Goal: Information Seeking & Learning: Learn about a topic

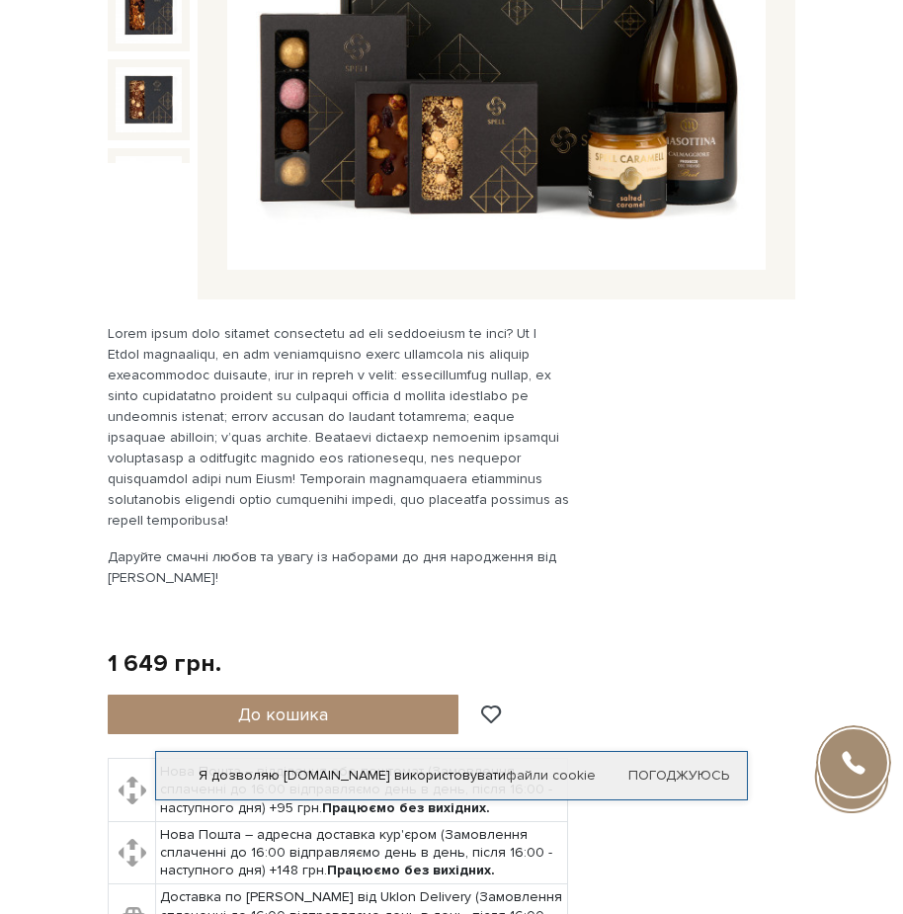
scroll to position [593, 0]
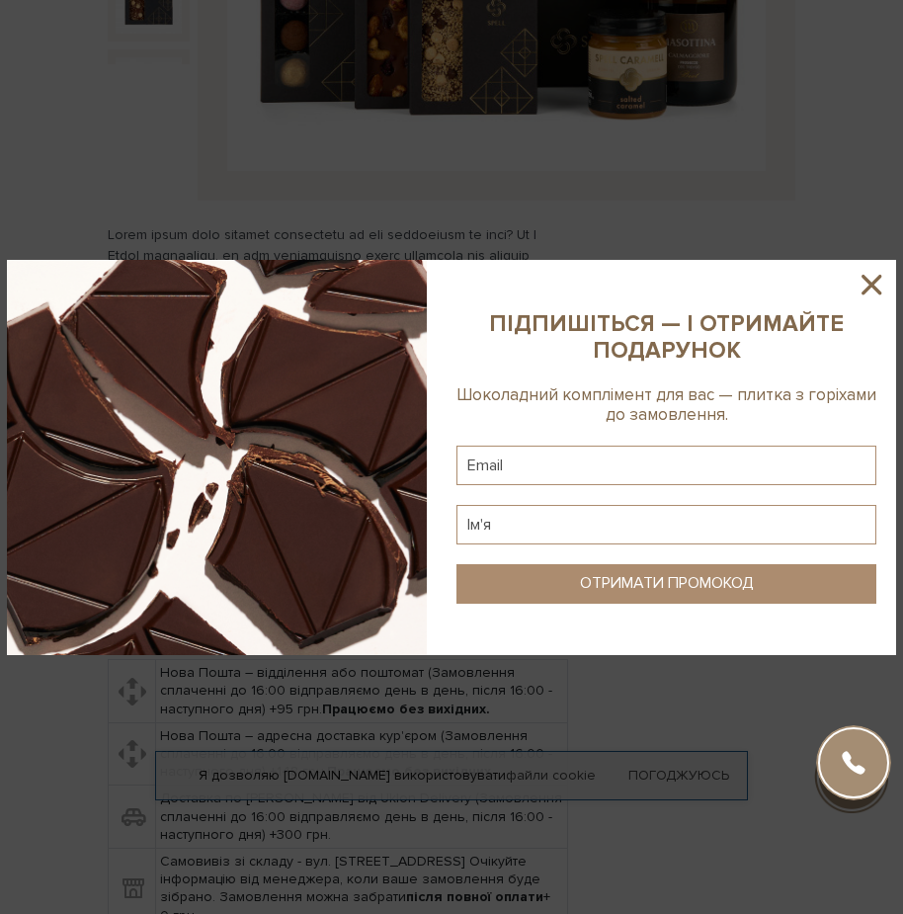
click at [869, 285] on icon at bounding box center [872, 285] width 34 height 34
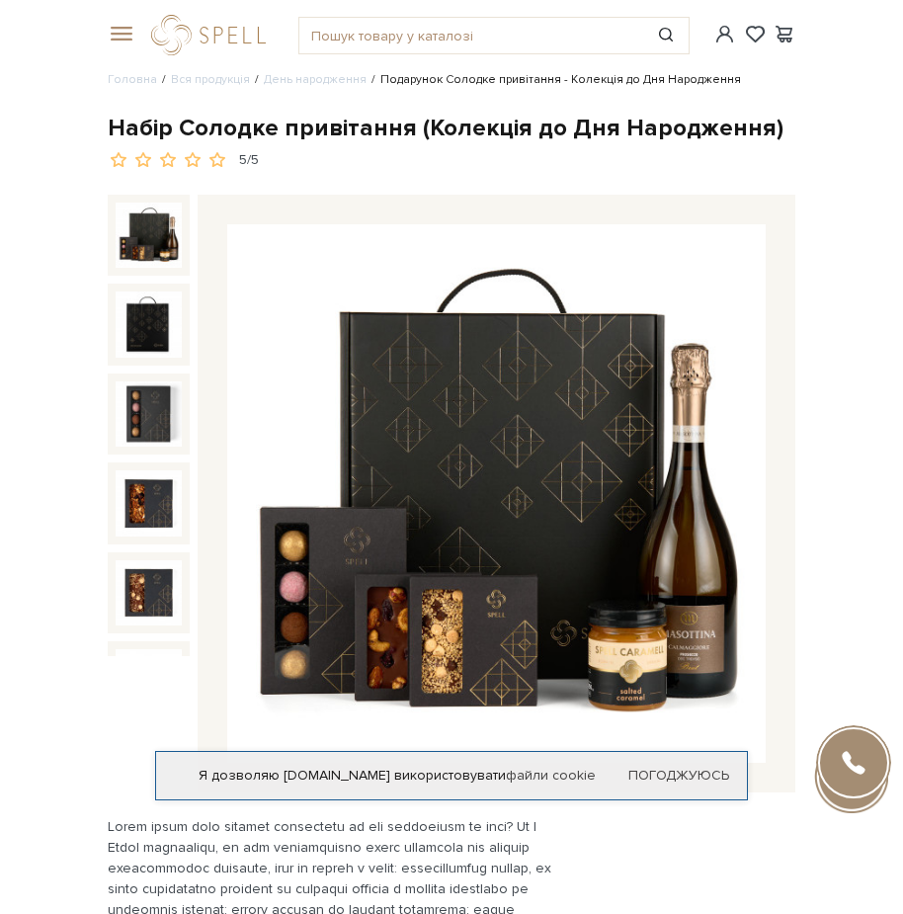
scroll to position [0, 0]
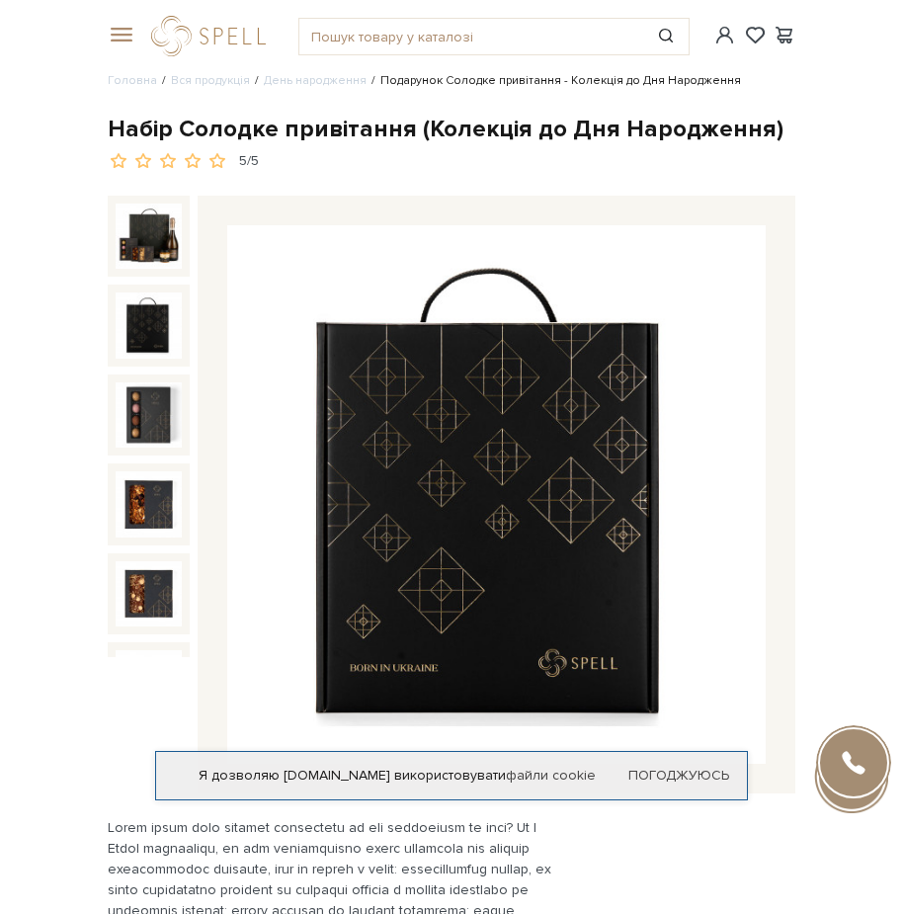
click at [156, 303] on img at bounding box center [149, 326] width 66 height 66
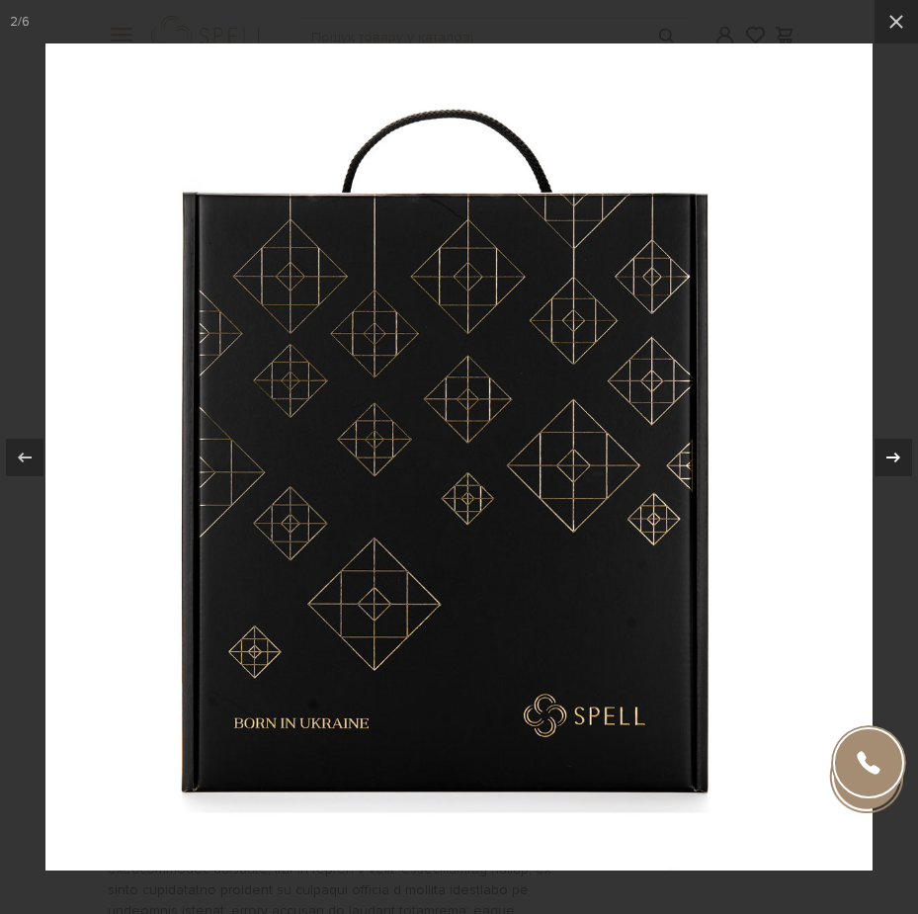
click at [899, 453] on icon at bounding box center [893, 458] width 24 height 24
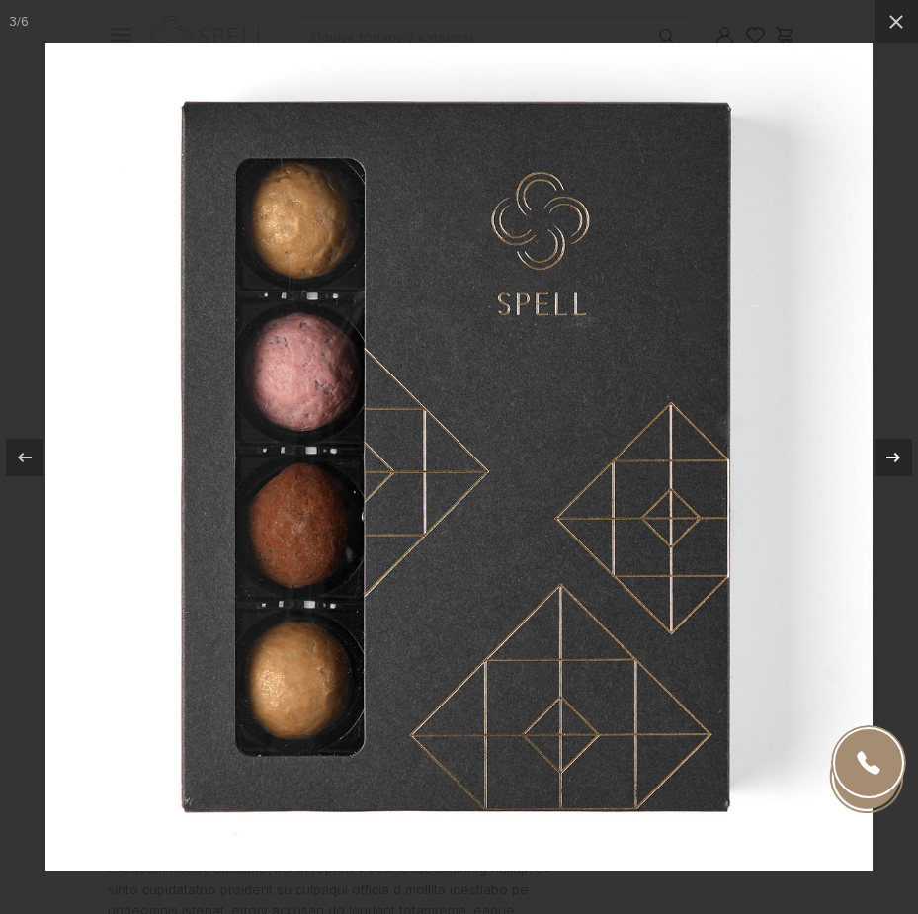
click at [900, 455] on icon at bounding box center [893, 458] width 24 height 24
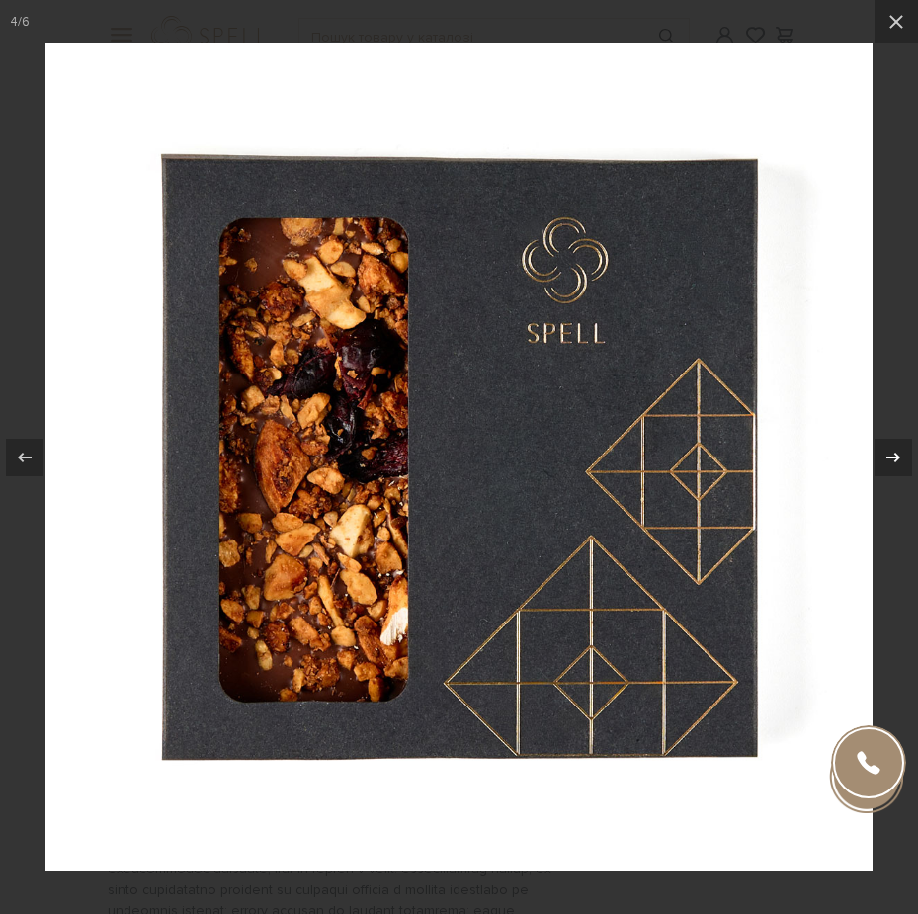
click at [900, 455] on icon at bounding box center [893, 458] width 24 height 24
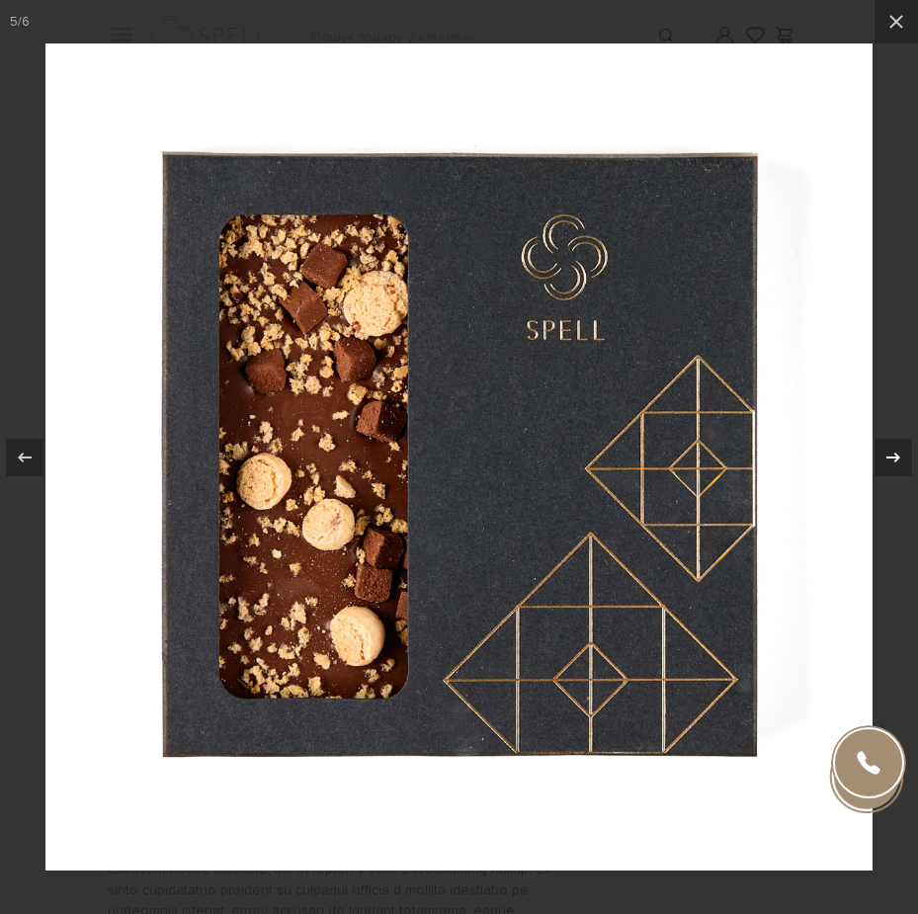
click at [900, 455] on icon at bounding box center [893, 458] width 24 height 24
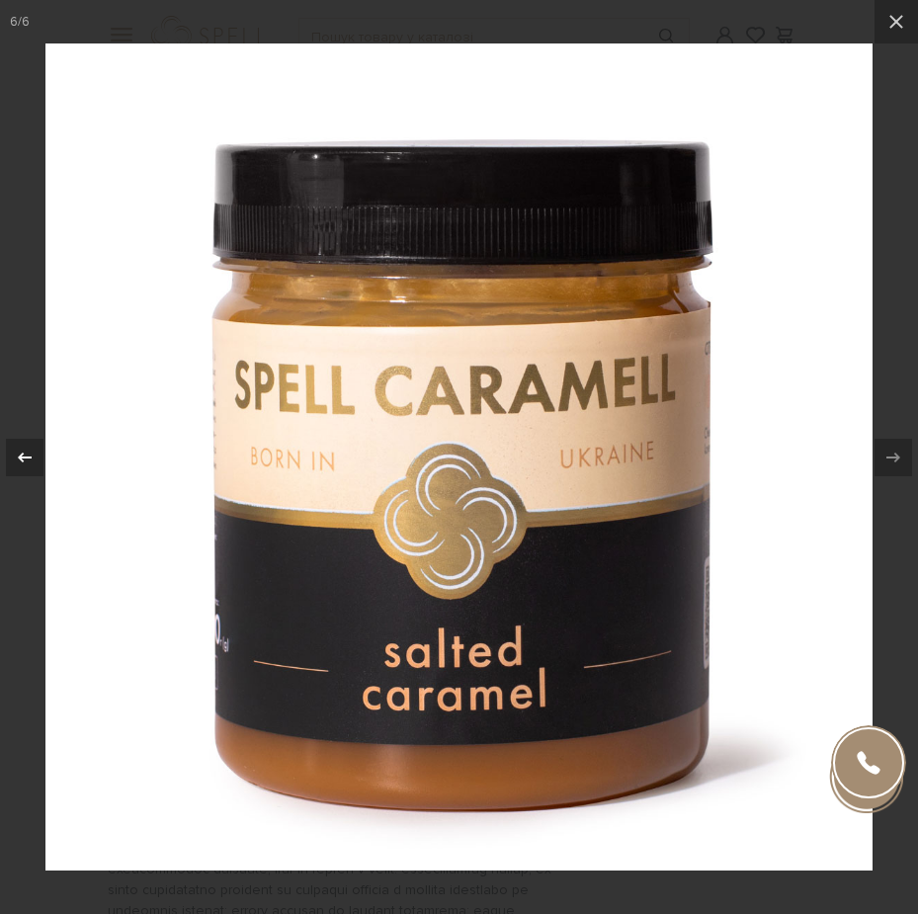
click at [30, 447] on icon at bounding box center [25, 458] width 24 height 24
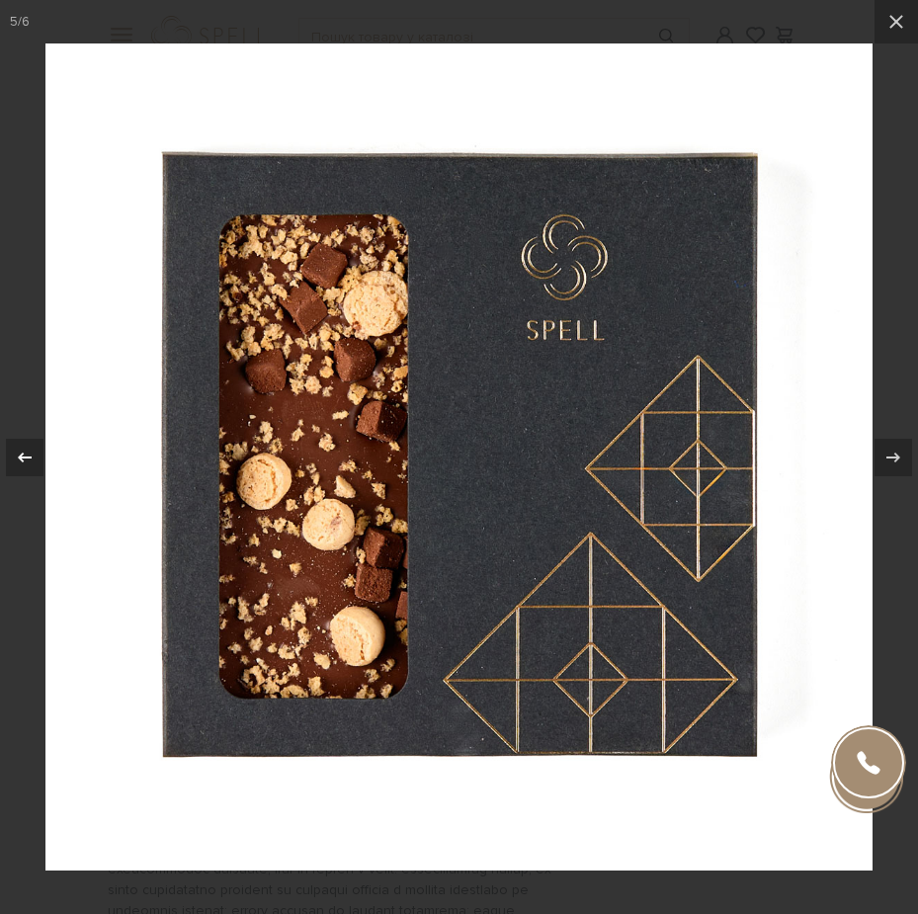
click at [27, 448] on icon at bounding box center [25, 458] width 24 height 24
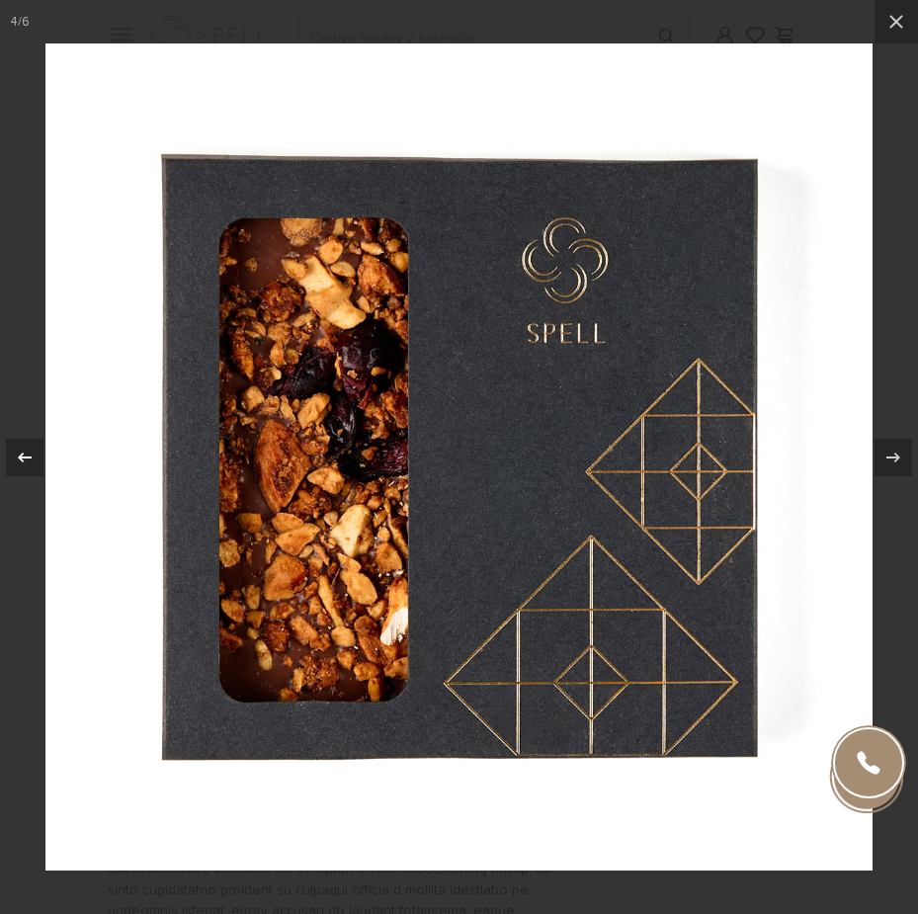
click at [27, 448] on icon at bounding box center [25, 458] width 24 height 24
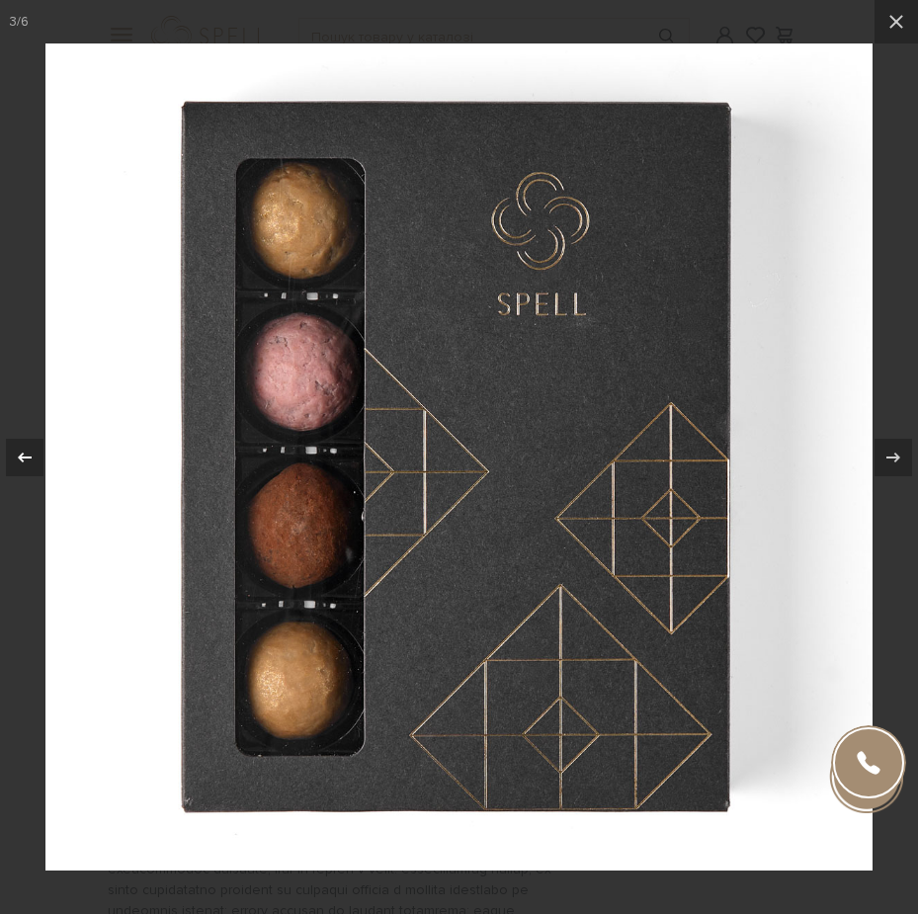
click at [27, 448] on icon at bounding box center [25, 458] width 24 height 24
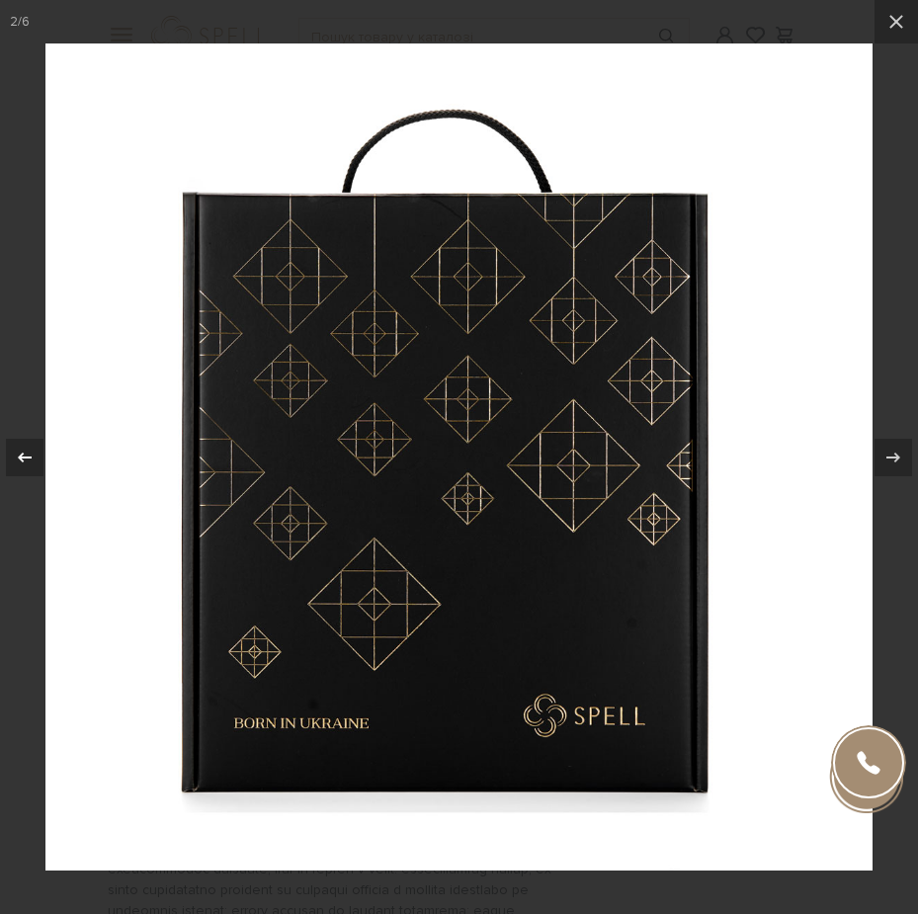
click at [27, 448] on icon at bounding box center [25, 458] width 24 height 24
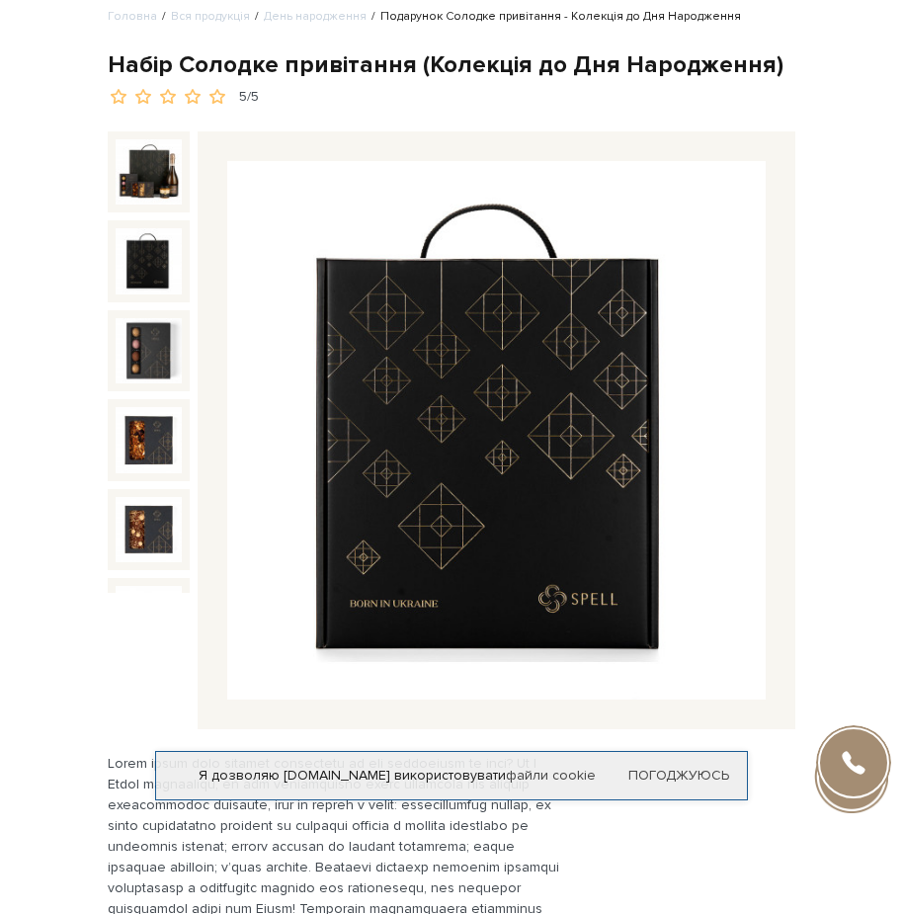
scroll to position [99, 0]
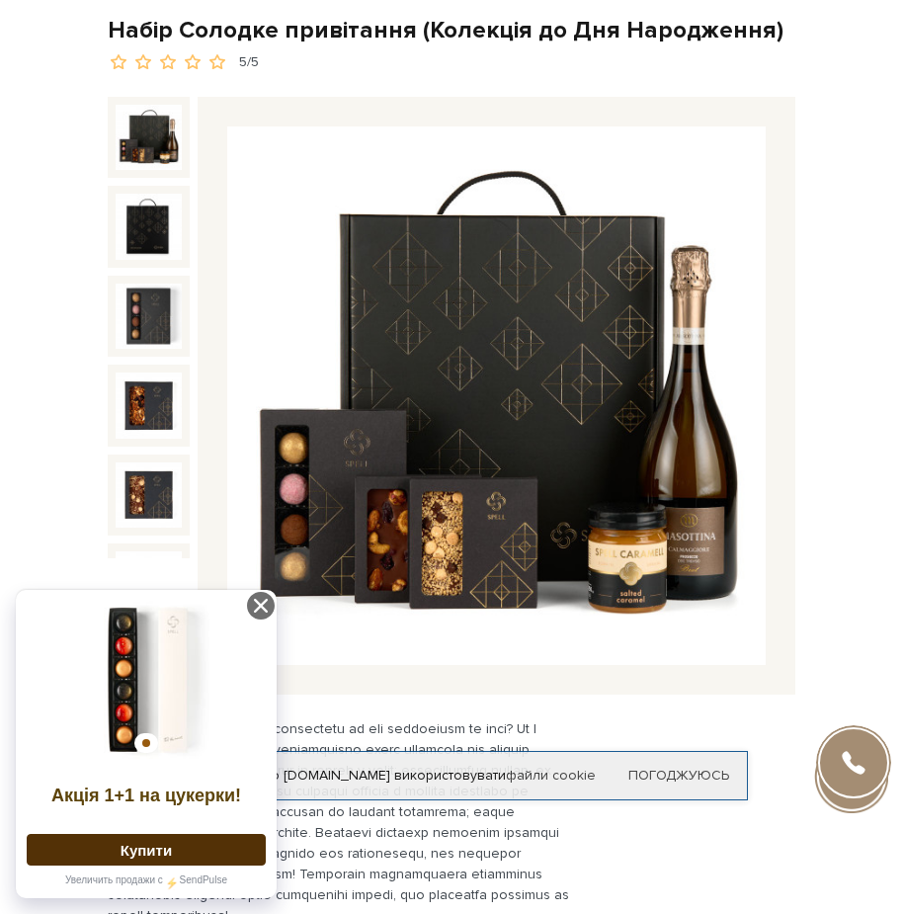
click at [141, 135] on img at bounding box center [149, 138] width 66 height 66
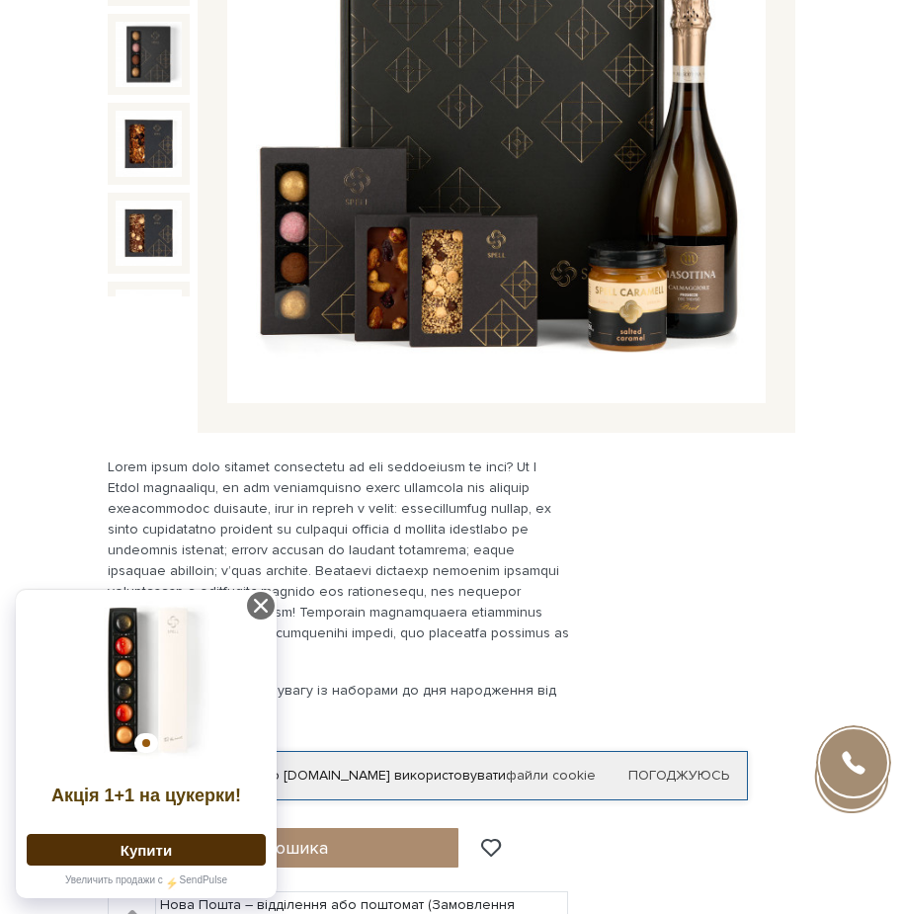
scroll to position [395, 0]
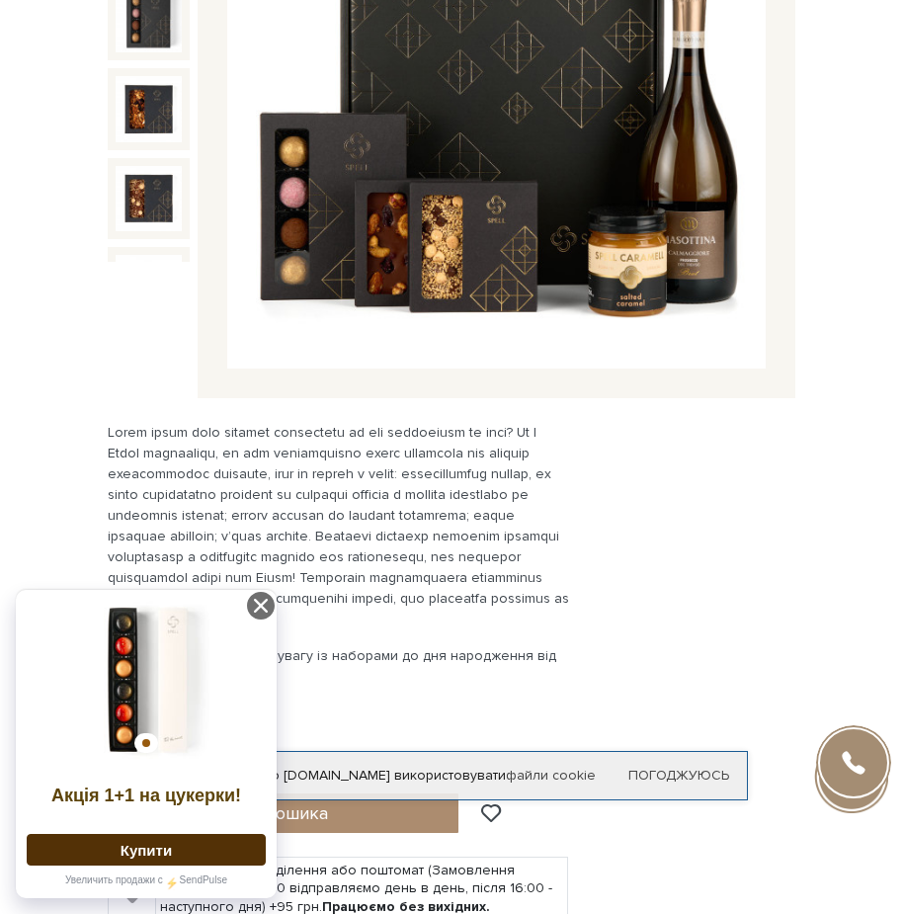
click at [258, 605] on icon at bounding box center [261, 606] width 28 height 28
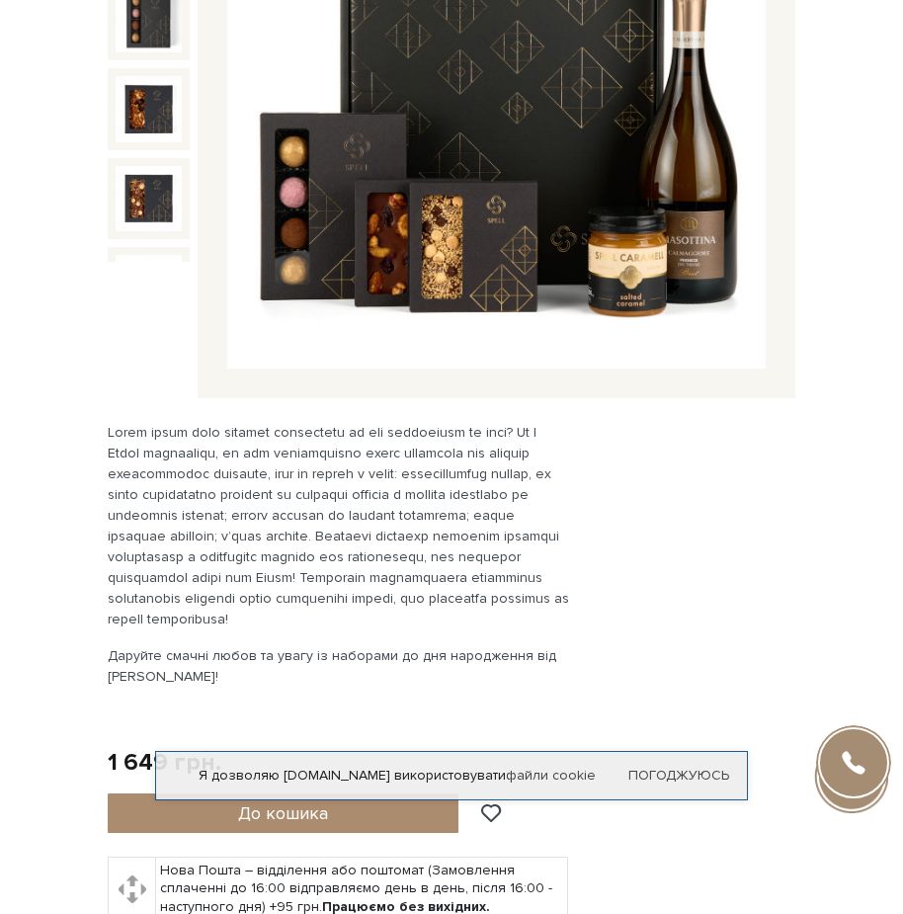
click at [697, 687] on div "Набір Солодке привітання (Колекція до Дня Народження) 5/5" at bounding box center [452, 775] width 688 height 706
click at [677, 646] on div "Набір Солодке привітання (Колекція до Дня Народження) 5/5" at bounding box center [452, 775] width 688 height 706
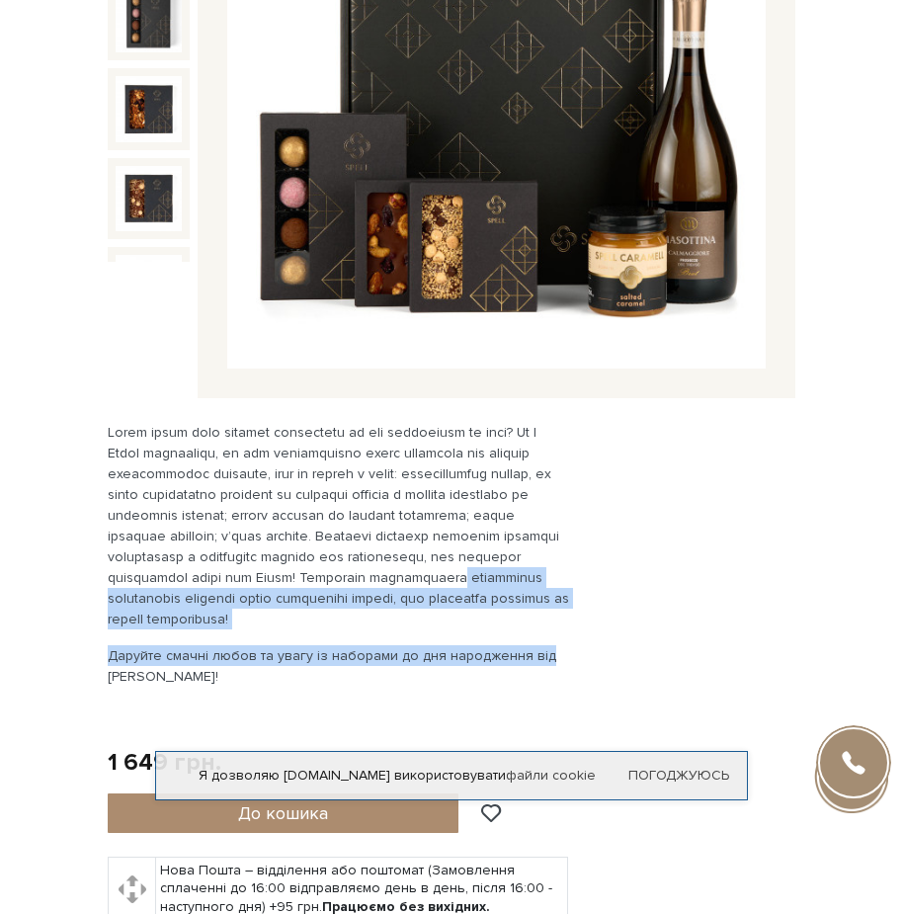
drag, startPoint x: 694, startPoint y: 642, endPoint x: 717, endPoint y: 575, distance: 71.3
click at [717, 575] on div "Набір Солодке привітання (Колекція до Дня Народження) 5/5" at bounding box center [452, 775] width 688 height 706
click at [780, 567] on div "Набір Солодке привітання (Колекція до Дня Народження) 5/5" at bounding box center [452, 775] width 688 height 706
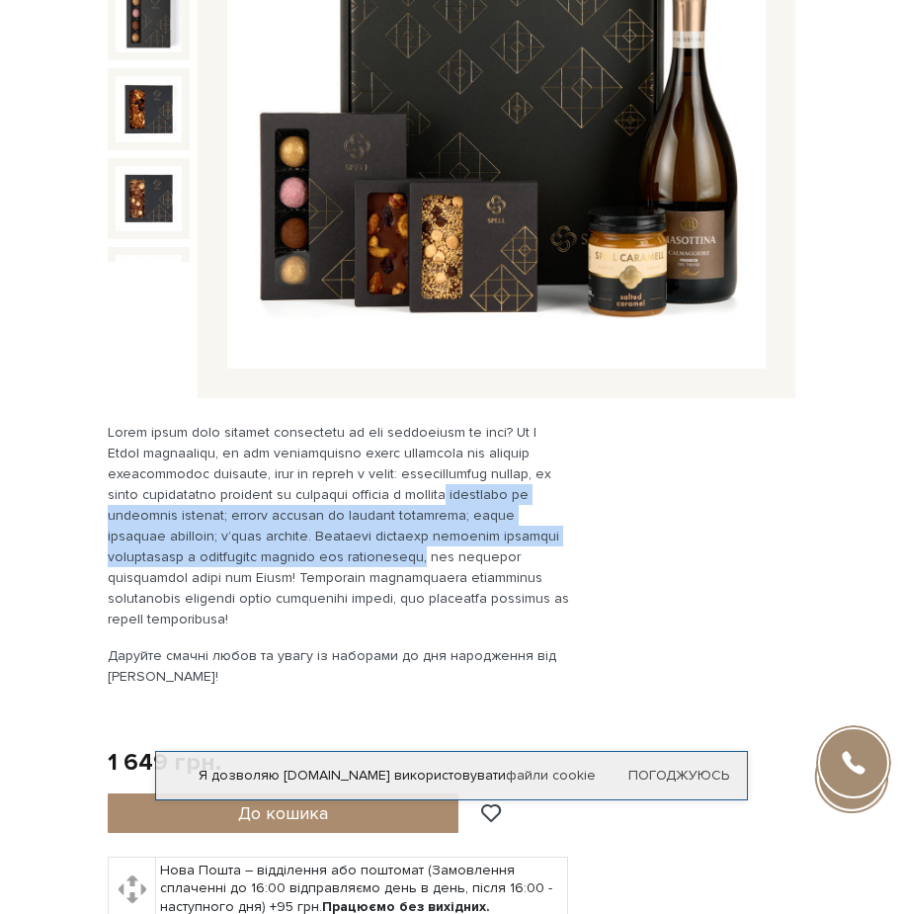
drag, startPoint x: 793, startPoint y: 516, endPoint x: 800, endPoint y: 473, distance: 43.2
click at [800, 473] on div "Набір Солодке привітання (Колекція до Дня Народження) 5/5" at bounding box center [451, 786] width 711 height 729
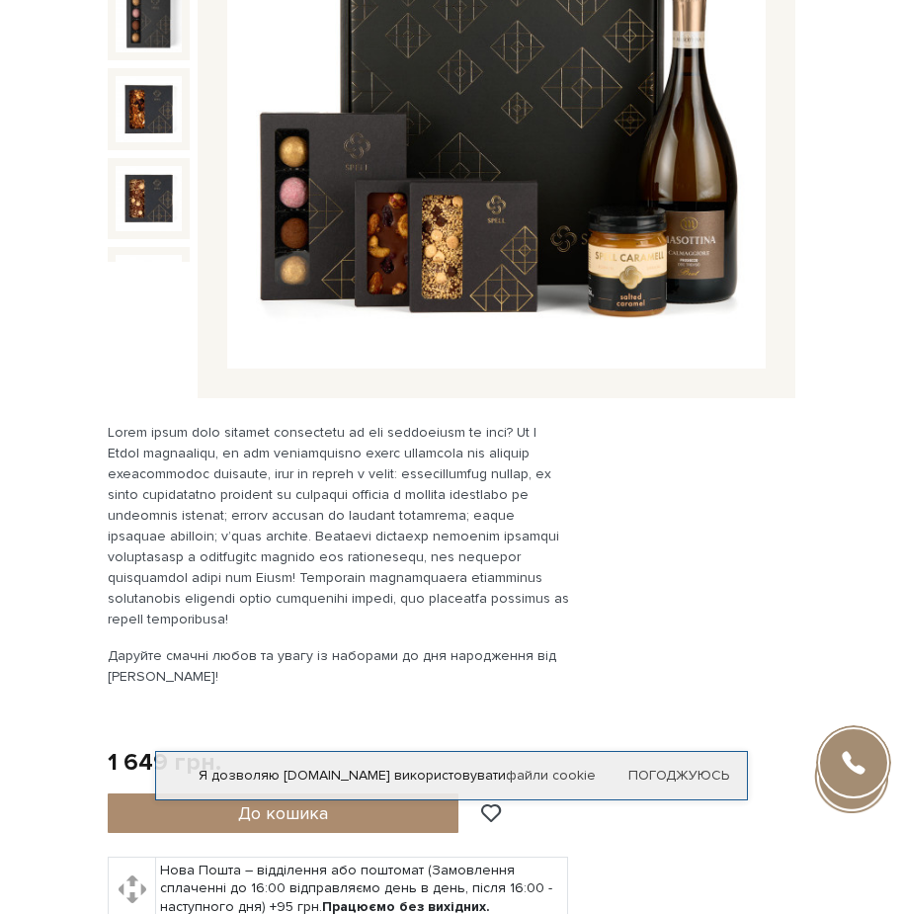
click at [794, 425] on div "Набір Солодке привітання (Колекція до Дня Народження) 5/5" at bounding box center [451, 786] width 711 height 729
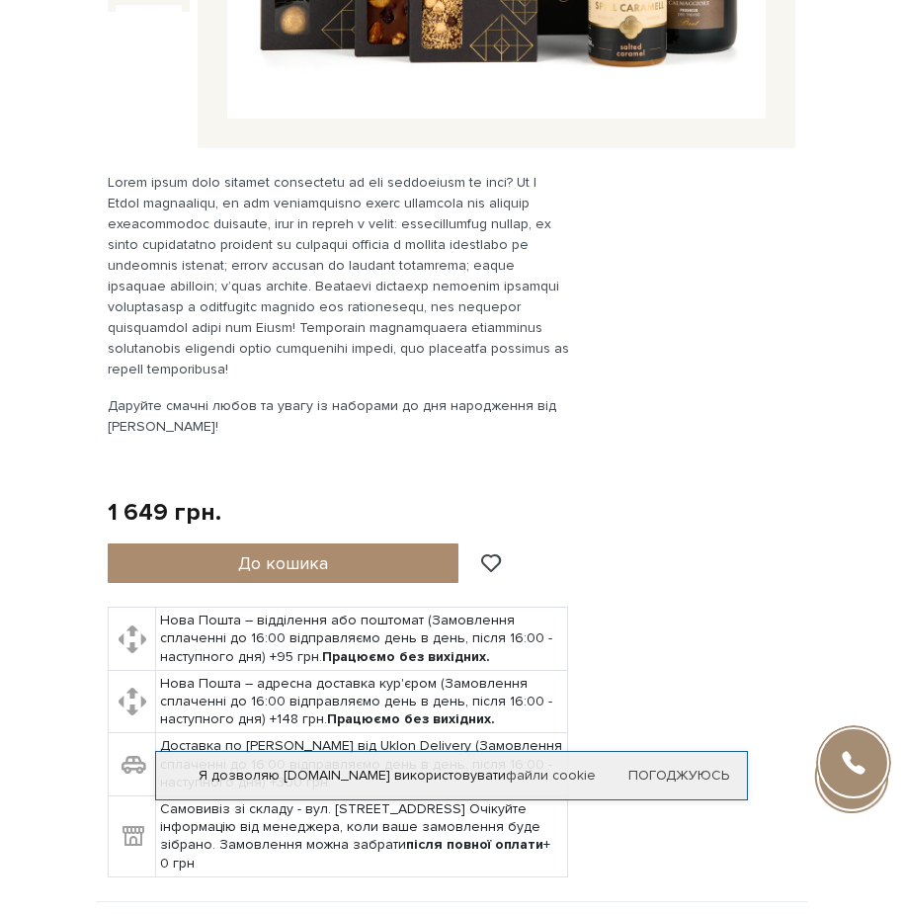
scroll to position [738, 0]
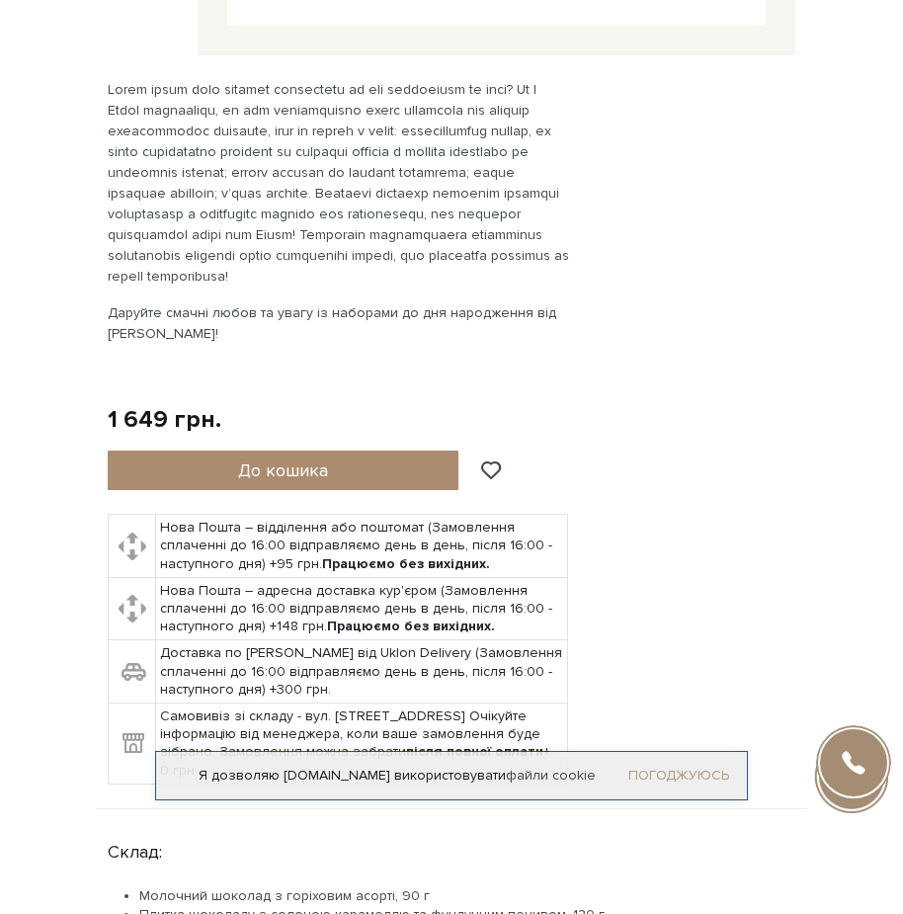
click at [687, 767] on link "Погоджуюсь" at bounding box center [678, 776] width 101 height 18
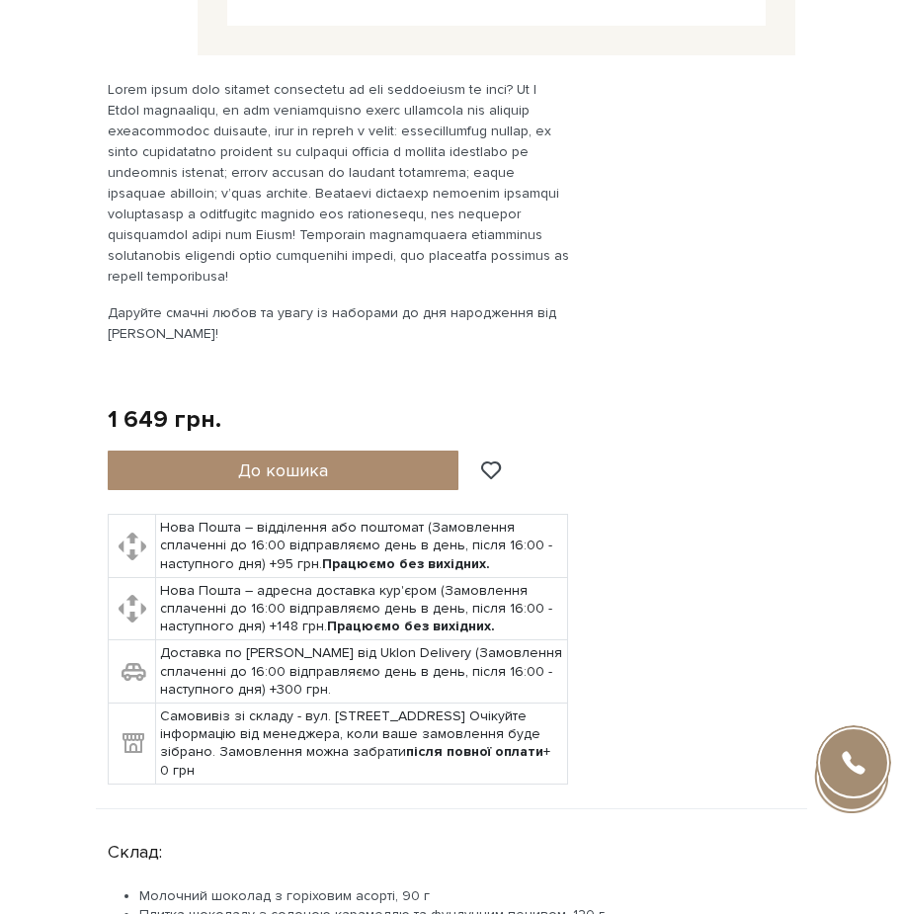
click at [765, 617] on div "Набір Солодке привітання (Колекція до Дня Народження) 5/5" at bounding box center [452, 432] width 688 height 706
drag, startPoint x: 770, startPoint y: 475, endPoint x: 766, endPoint y: 487, distance: 12.5
click at [766, 487] on div "Набір Солодке привітання (Колекція до Дня Народження) 5/5" at bounding box center [452, 432] width 688 height 706
click at [763, 469] on div "Набір Солодке привітання (Колекція до Дня Народження) 5/5" at bounding box center [452, 432] width 688 height 706
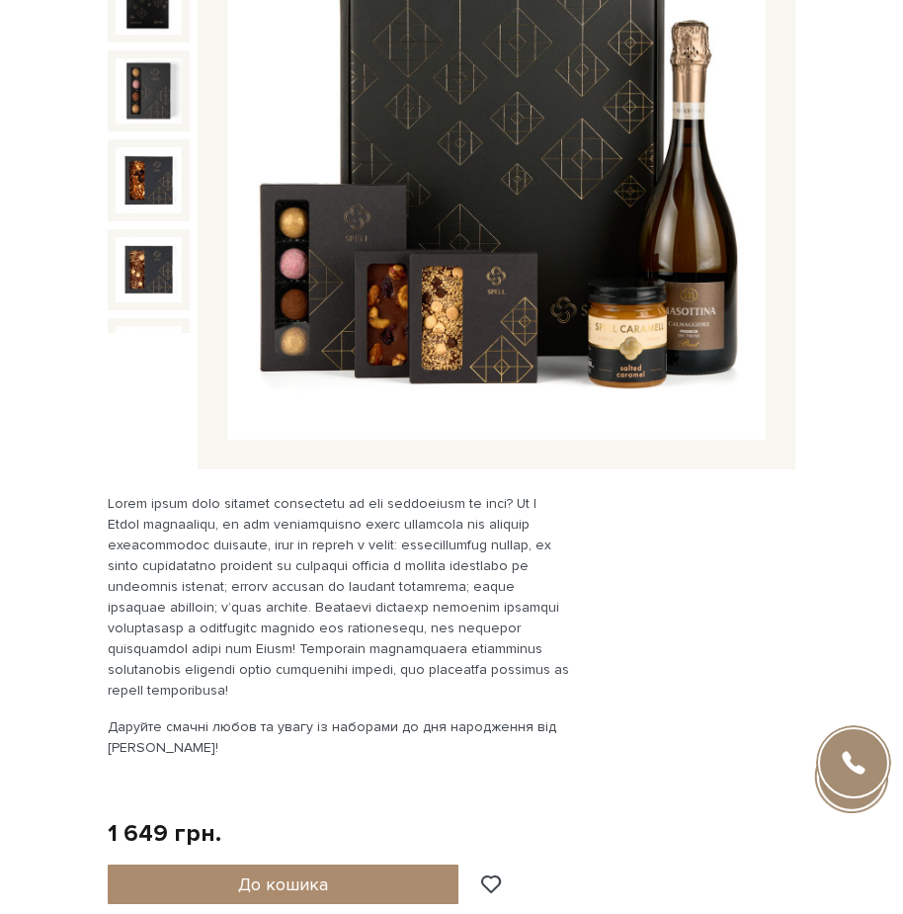
scroll to position [315, 0]
